Goal: Transaction & Acquisition: Subscribe to service/newsletter

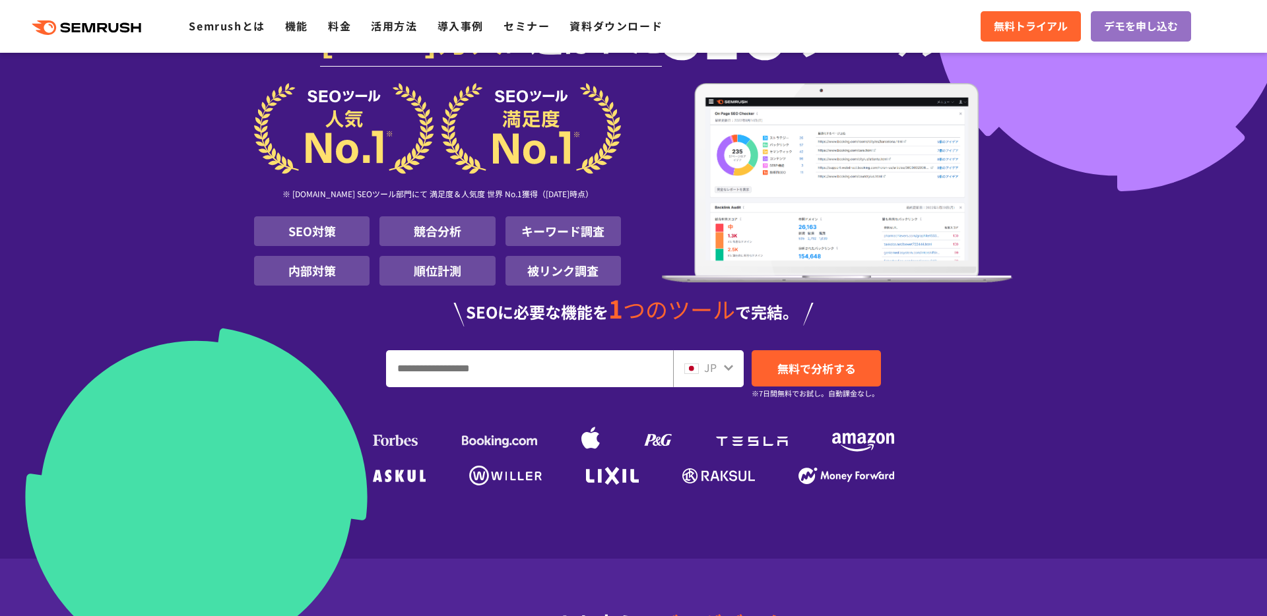
scroll to position [82, 0]
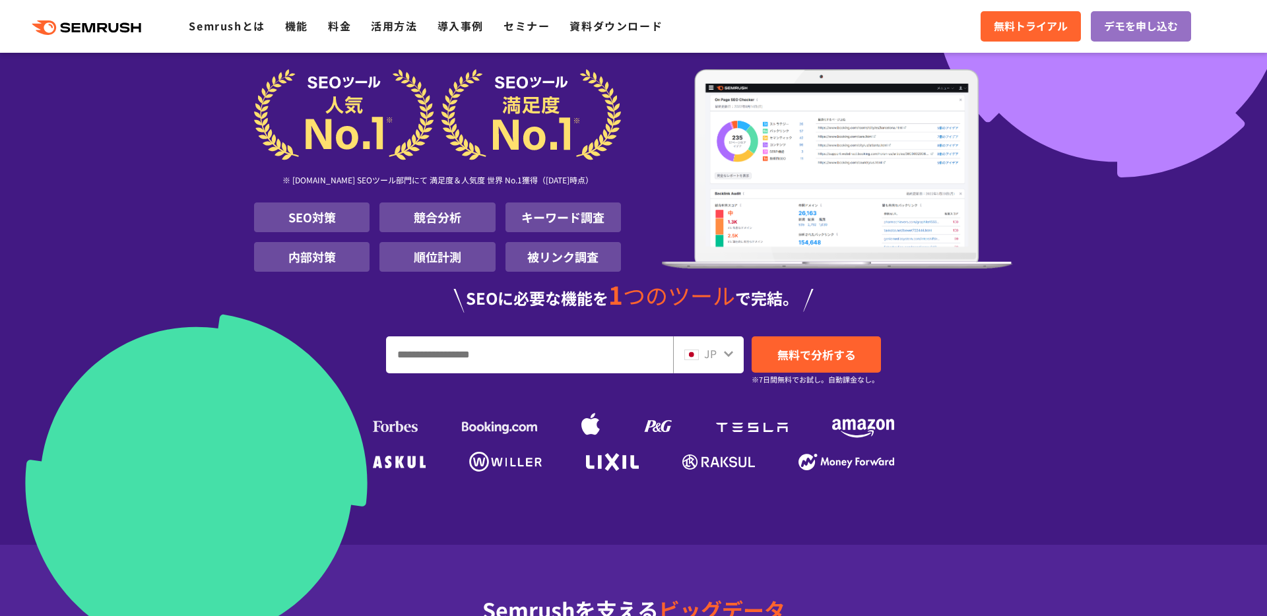
click at [440, 352] on input "URL、キーワードを入力してください" at bounding box center [530, 355] width 286 height 36
type input "***"
click at [801, 366] on link "無料で分析する" at bounding box center [816, 355] width 129 height 36
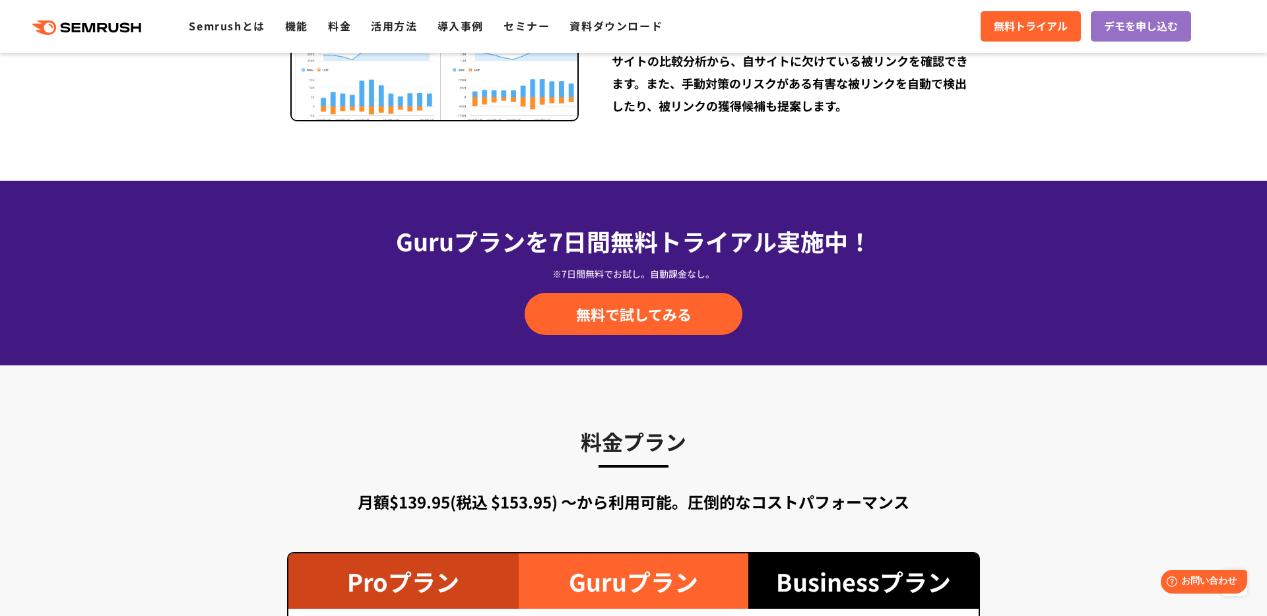
scroll to position [2280, 0]
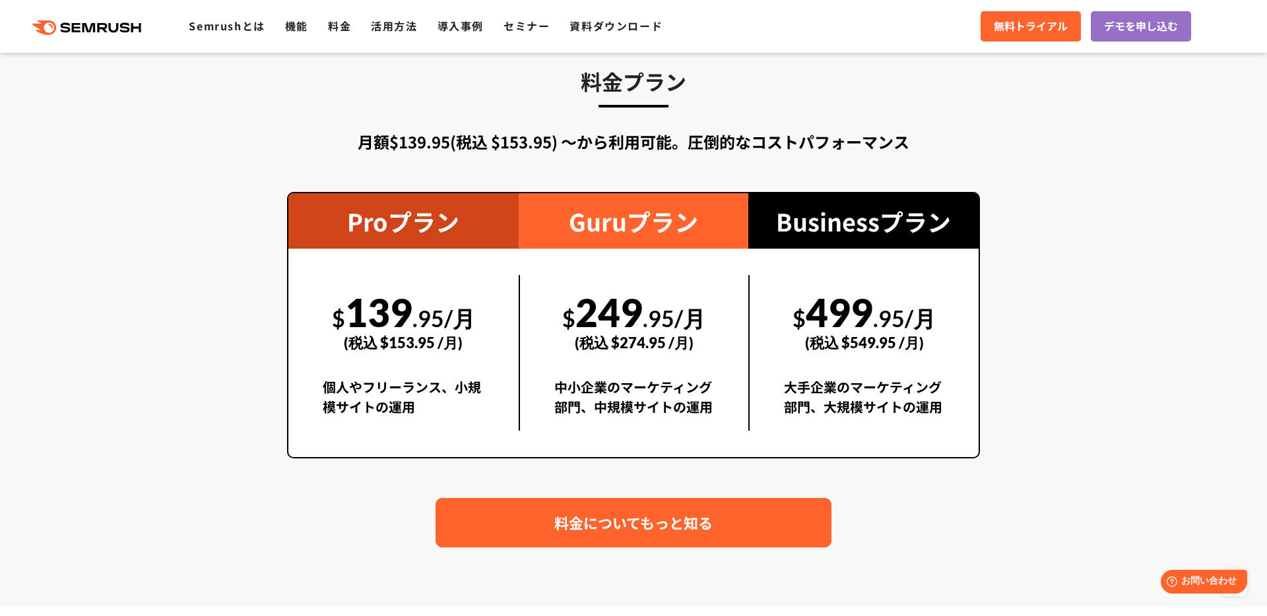
click at [557, 531] on span "料金についてもっと知る" at bounding box center [633, 522] width 158 height 23
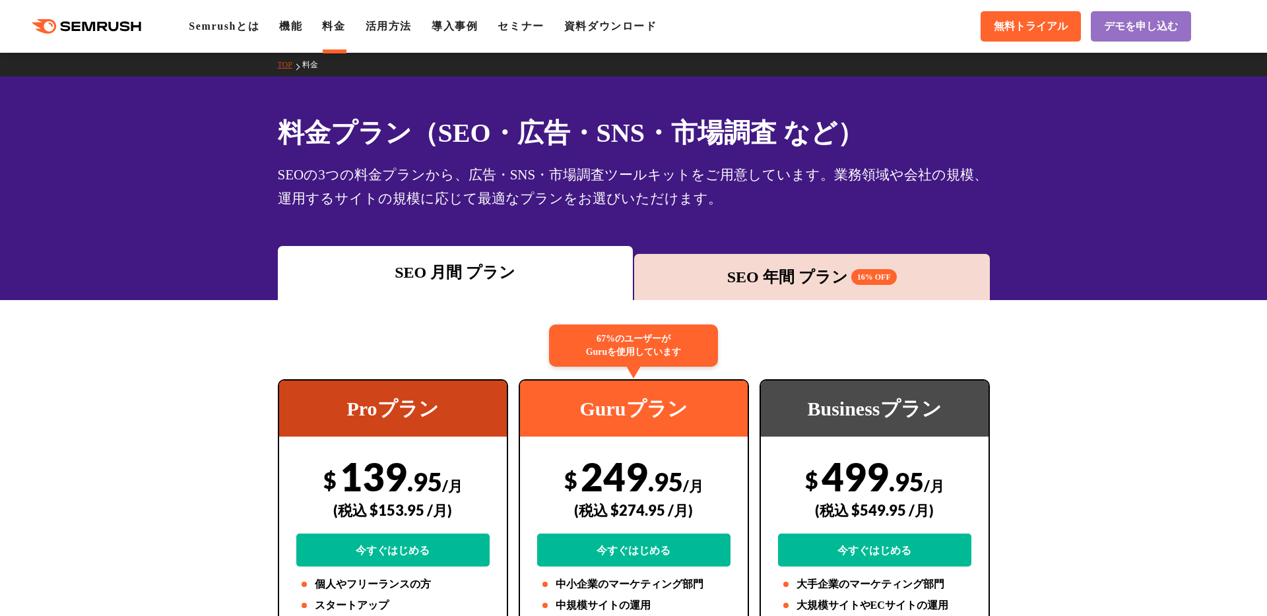
click at [557, 531] on div "(税込 $274.95 /月)" at bounding box center [633, 510] width 193 height 47
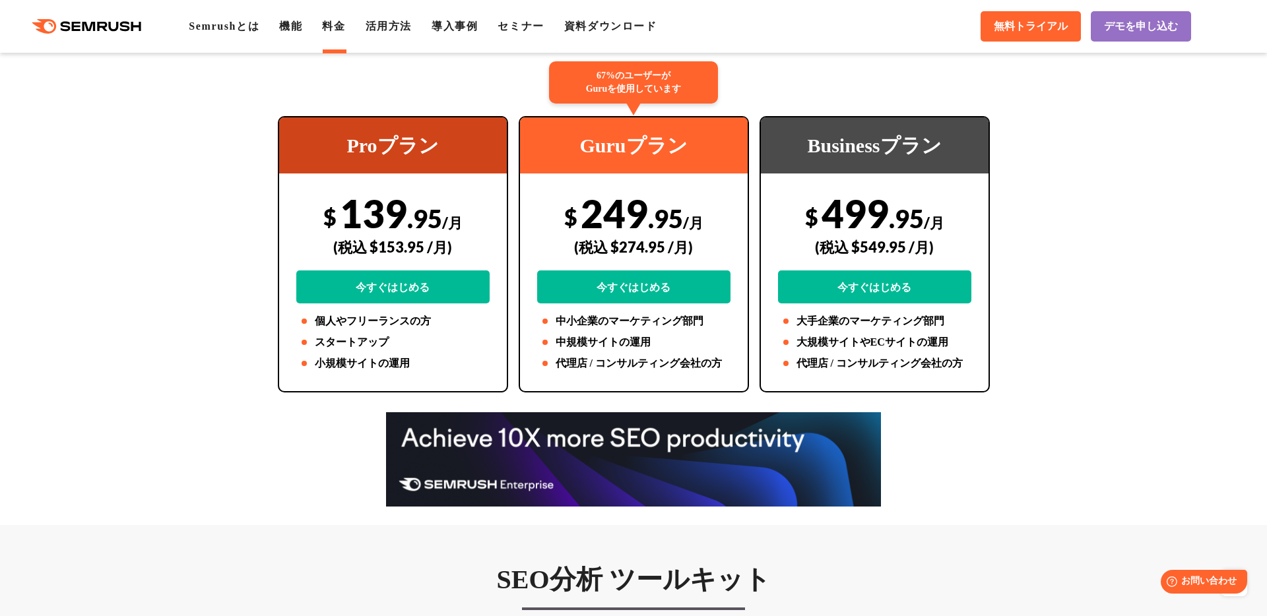
scroll to position [79, 0]
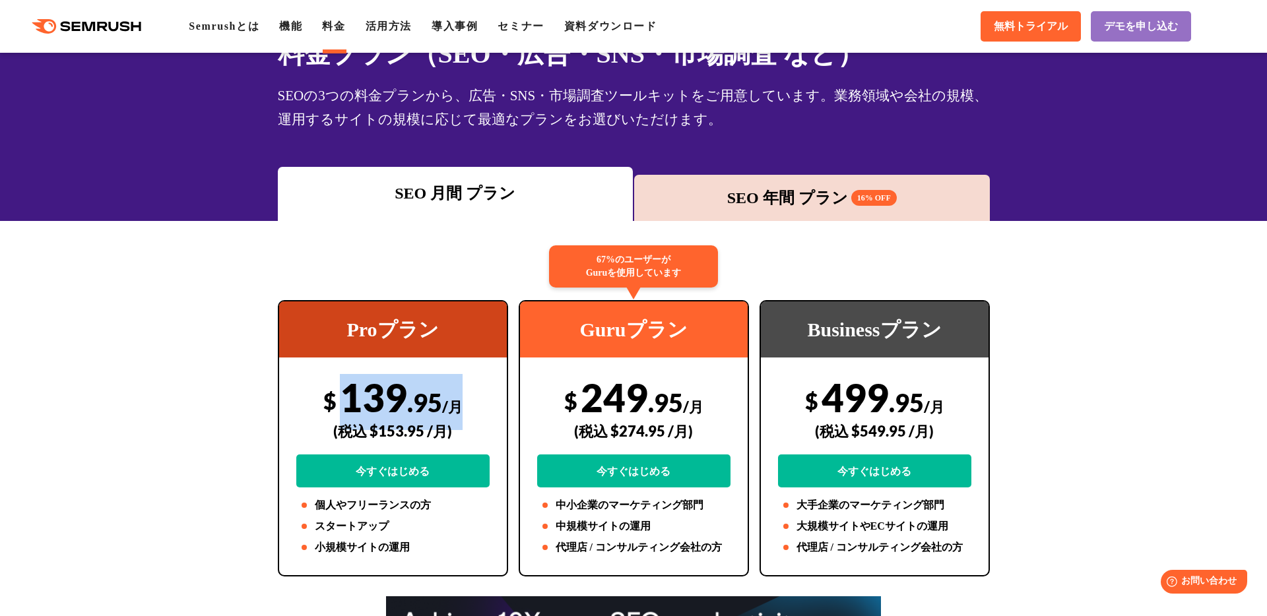
drag, startPoint x: 338, startPoint y: 399, endPoint x: 484, endPoint y: 399, distance: 146.5
click at [484, 399] on div "$ 139 .95 /月 (税込 $153.95 /月) 今すぐはじめる" at bounding box center [392, 430] width 193 height 113
copy div "139 .95 /月"
